Goal: Task Accomplishment & Management: Use online tool/utility

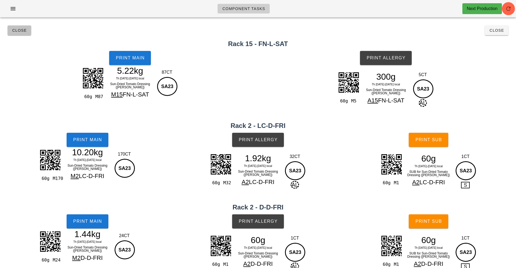
click at [19, 30] on span "Close" at bounding box center [19, 30] width 15 height 4
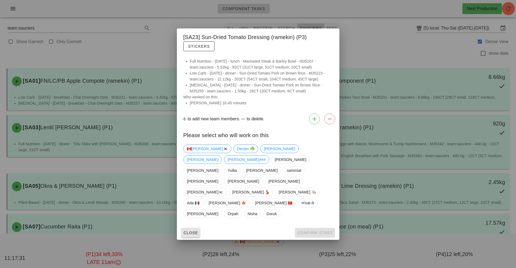
click at [191, 228] on button "Close" at bounding box center [190, 233] width 19 height 10
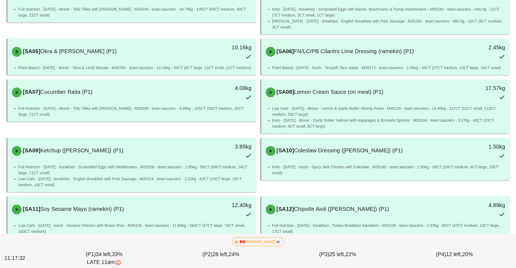
scroll to position [137, 0]
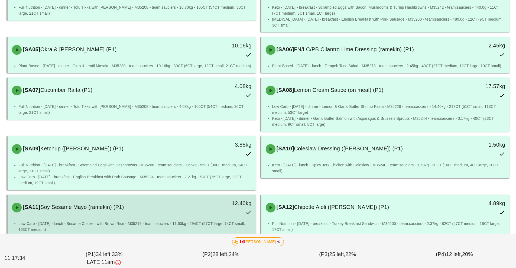
click at [194, 209] on div "12.40kg" at bounding box center [224, 208] width 62 height 24
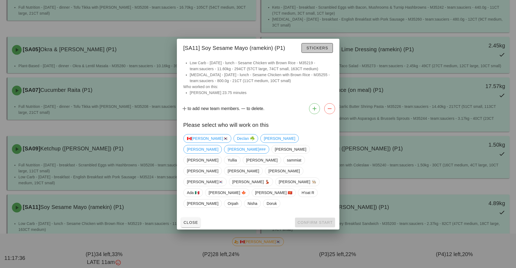
click at [320, 50] on span "Stickers" at bounding box center [317, 48] width 22 height 4
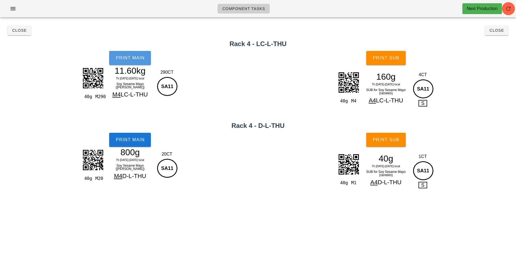
click at [131, 59] on span "Print Main" at bounding box center [129, 58] width 29 height 5
click at [141, 59] on span "Print Main" at bounding box center [129, 58] width 29 height 5
